Goal: Navigation & Orientation: Find specific page/section

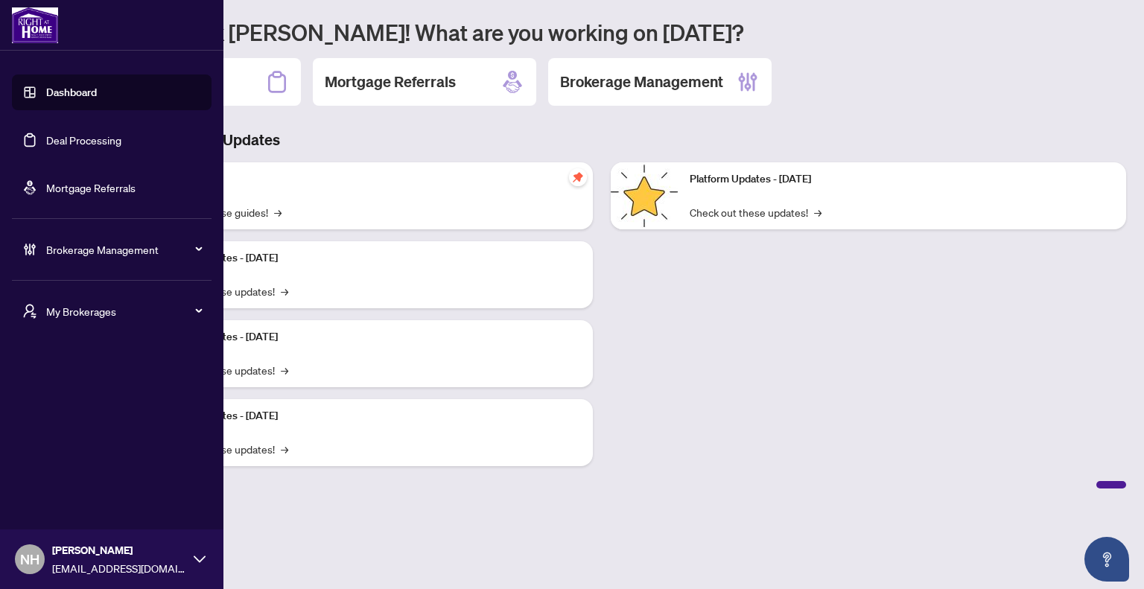
click at [79, 309] on span "My Brokerages" at bounding box center [123, 311] width 155 height 16
click at [80, 378] on li "[PERSON_NAME]" at bounding box center [112, 371] width 200 height 36
